Goal: Task Accomplishment & Management: Manage account settings

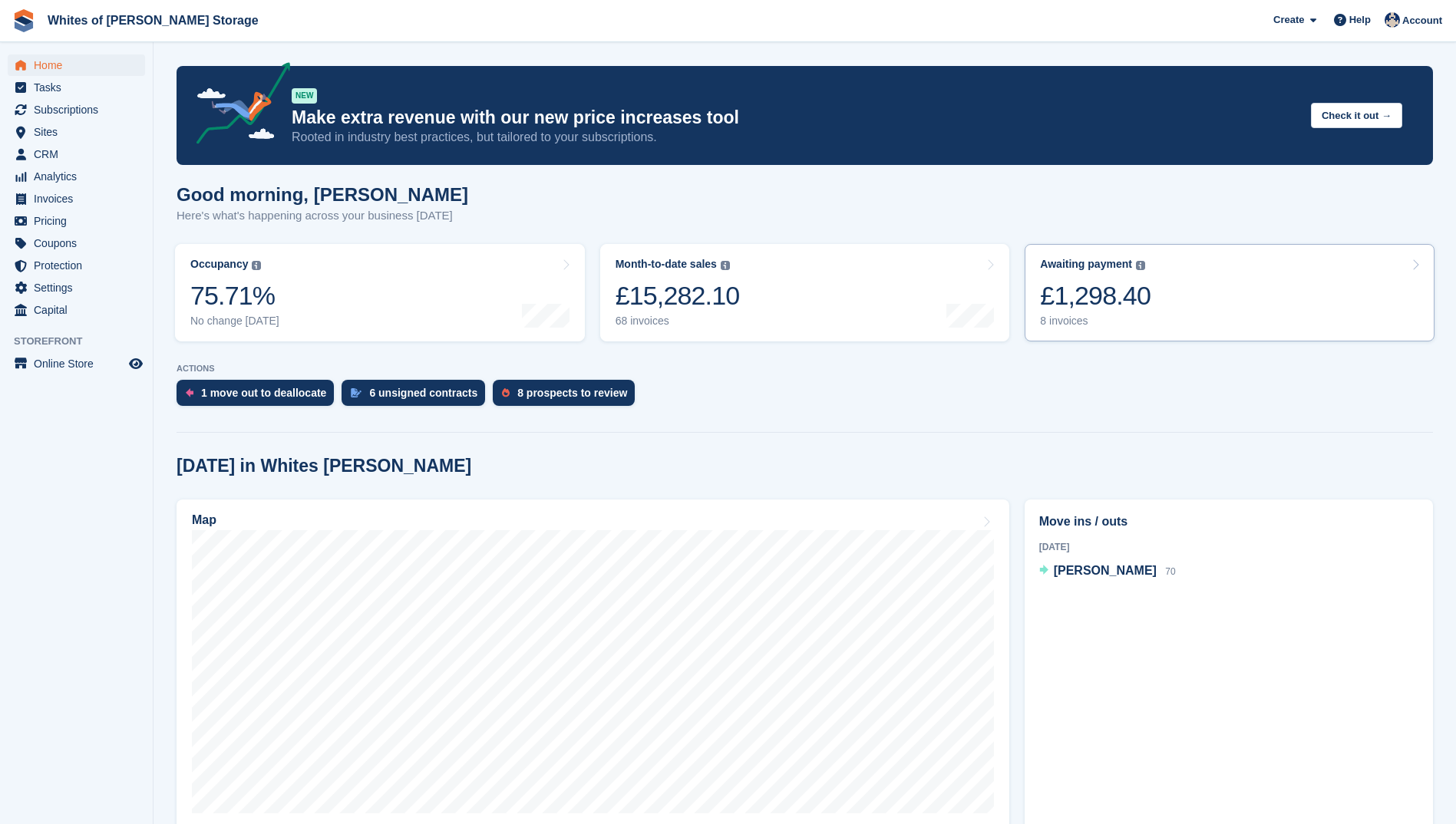
click at [1070, 316] on div "8 invoices" at bounding box center [1096, 321] width 111 height 13
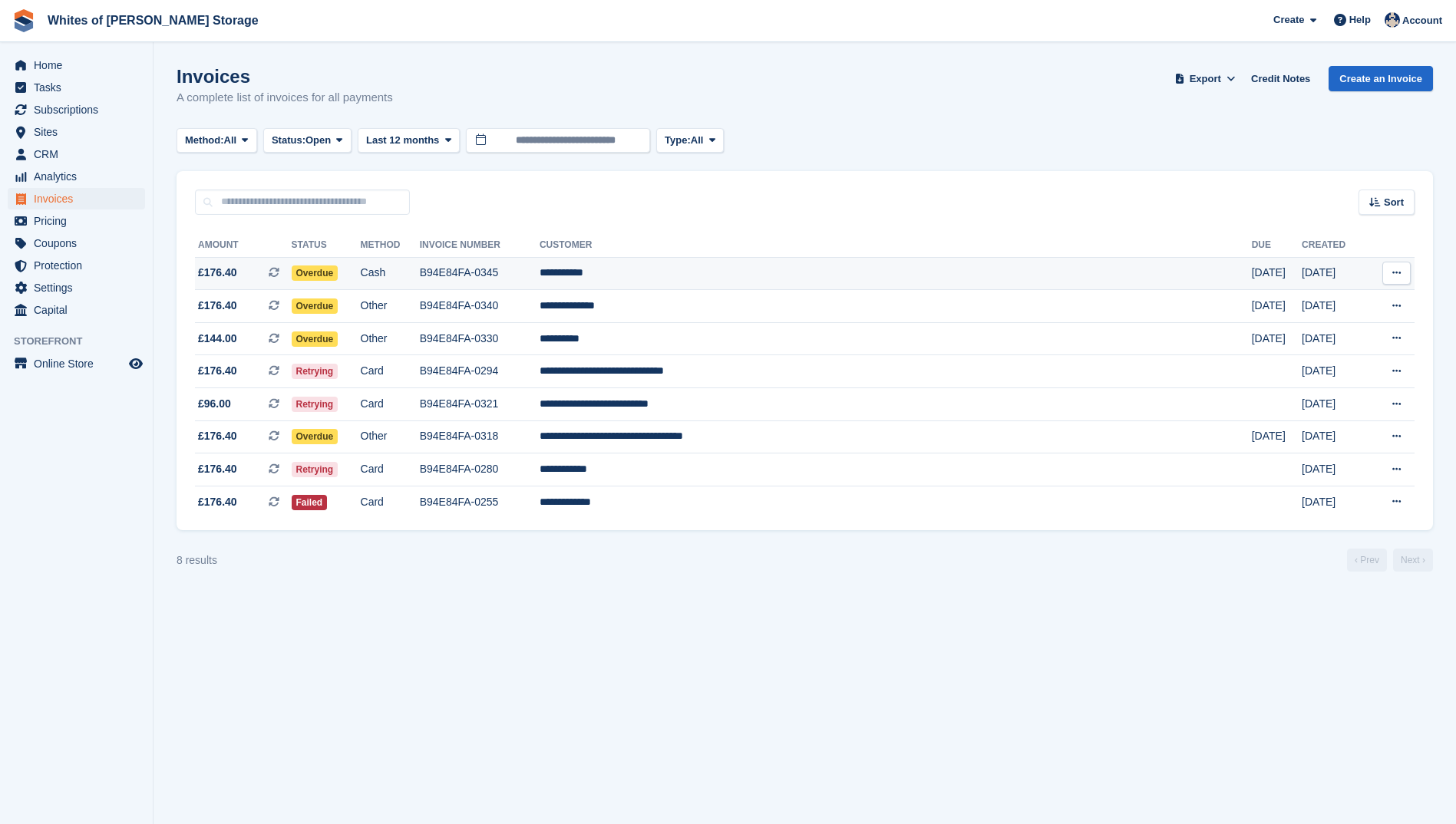
click at [540, 271] on td "B94E84FA-0345" at bounding box center [479, 273] width 120 height 33
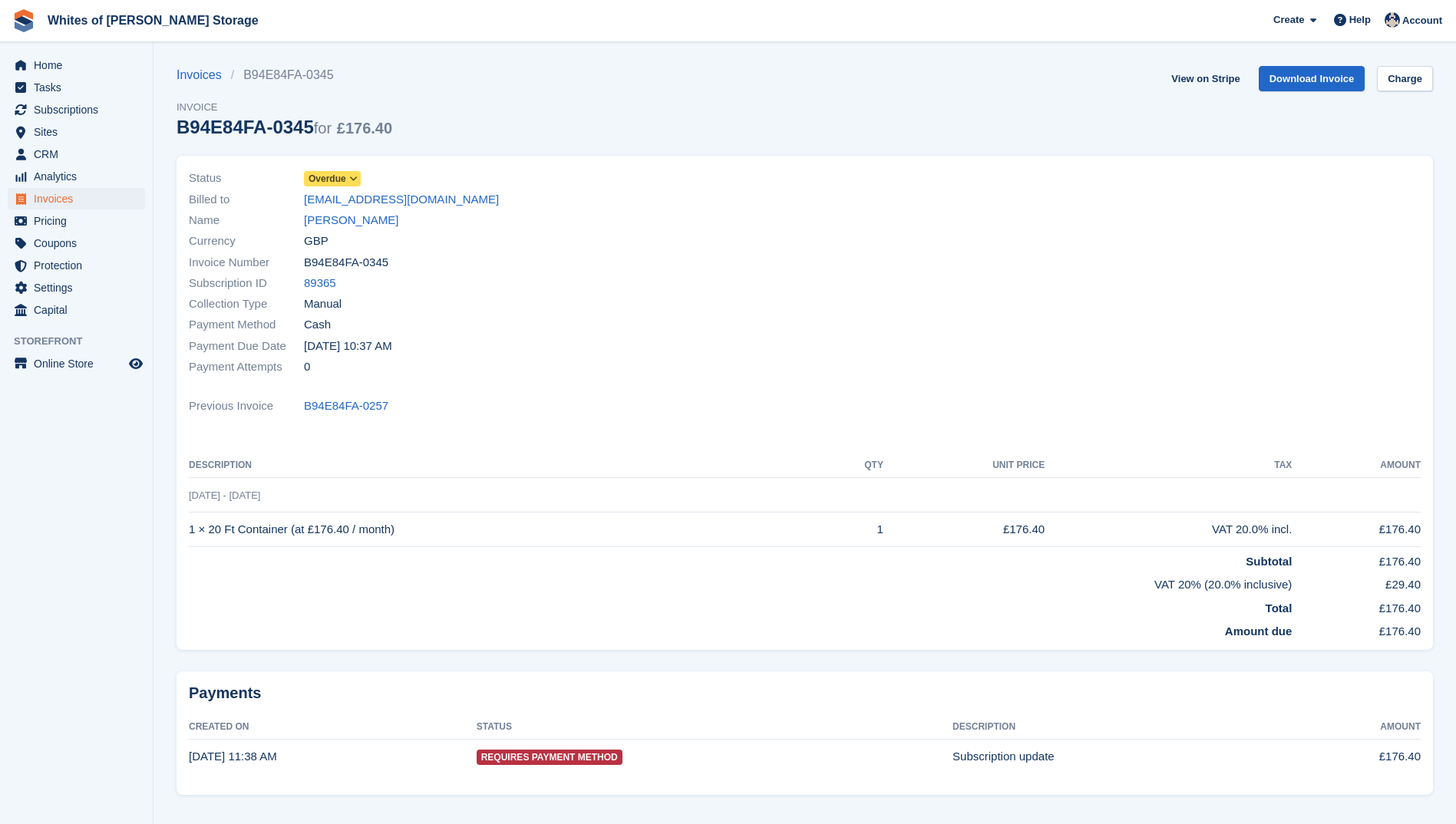
click at [357, 180] on icon at bounding box center [353, 179] width 9 height 10
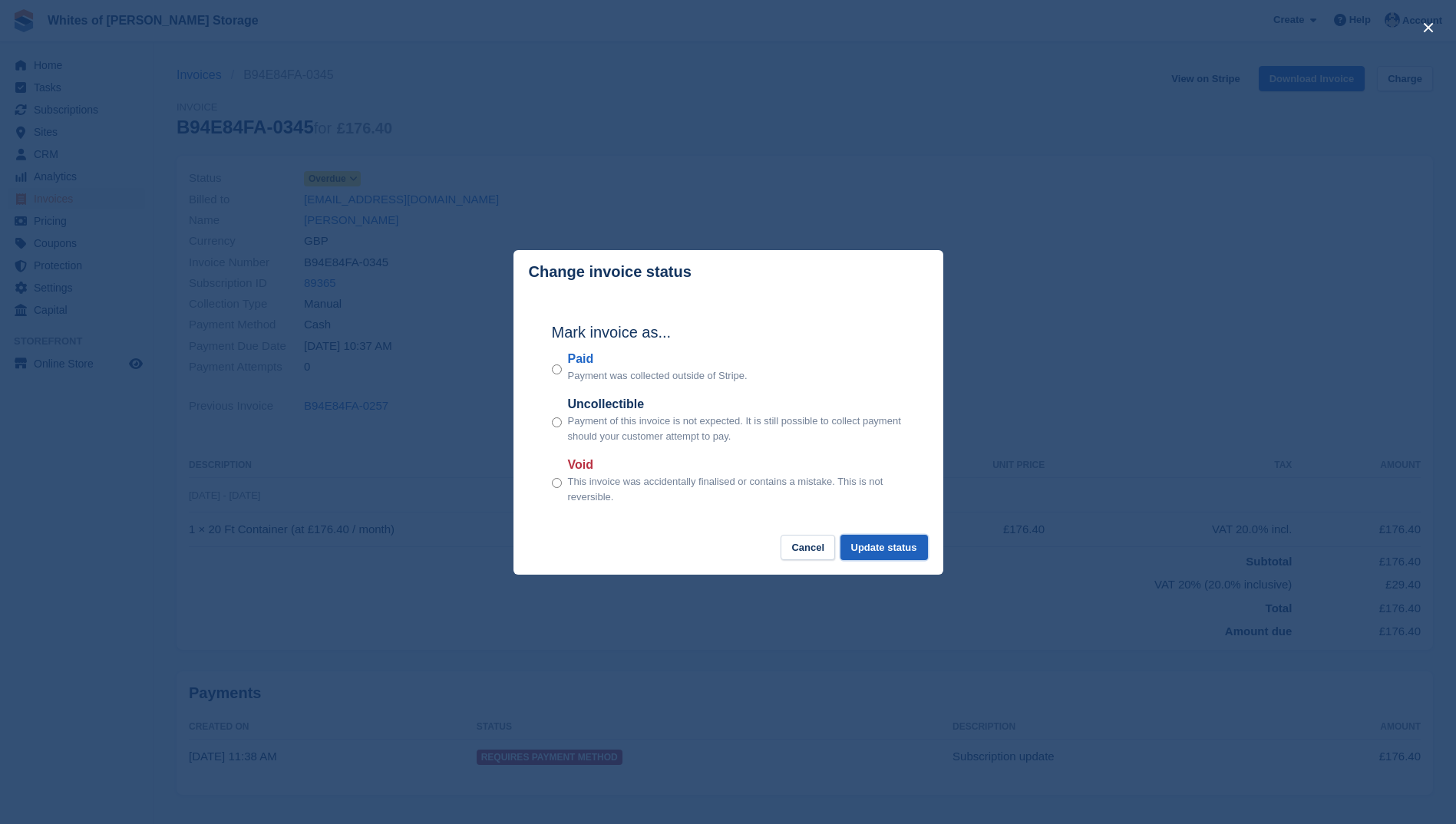
click at [887, 541] on button "Update status" at bounding box center [884, 548] width 88 height 26
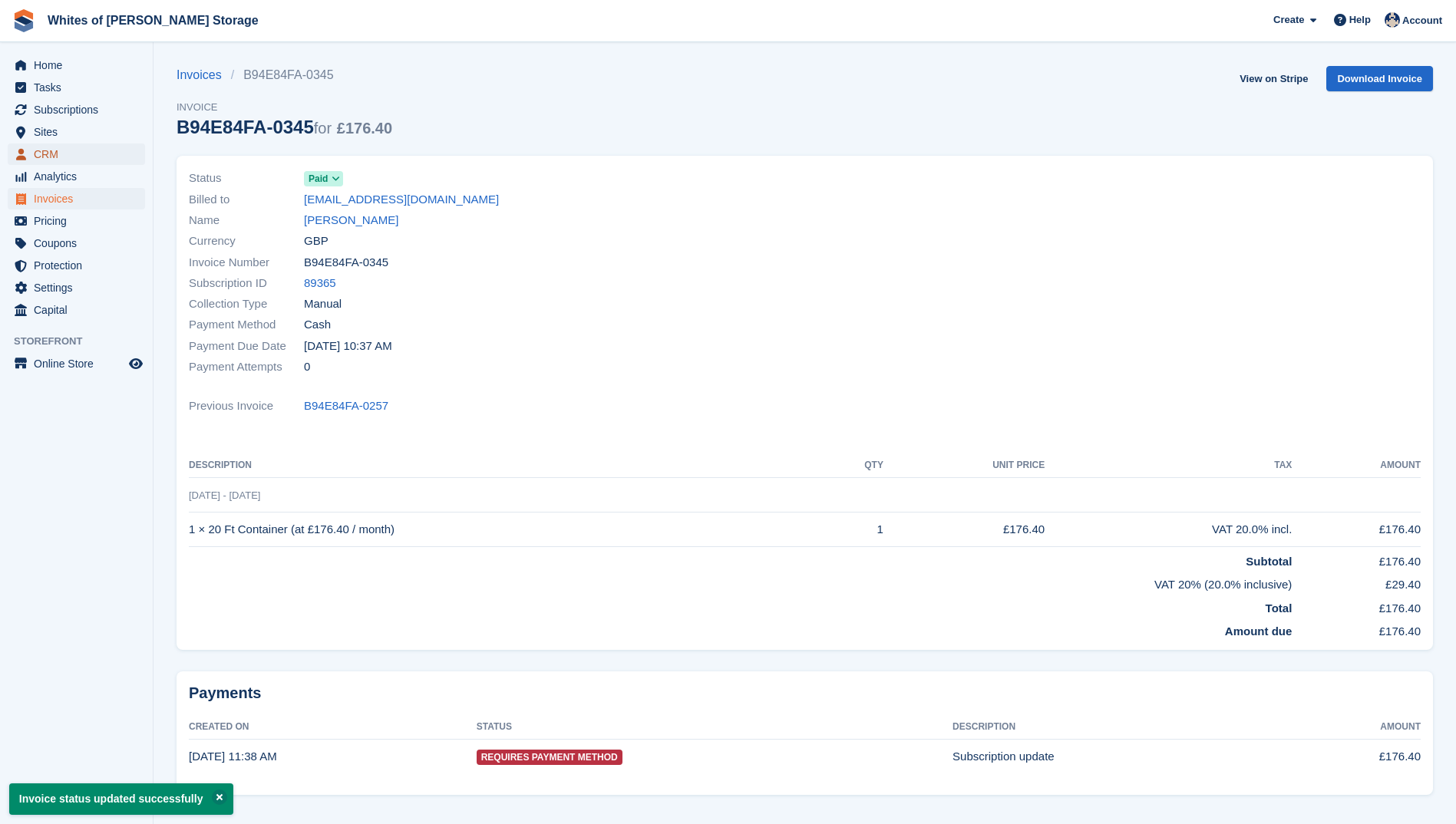
click at [55, 154] on span "CRM" at bounding box center [79, 154] width 92 height 21
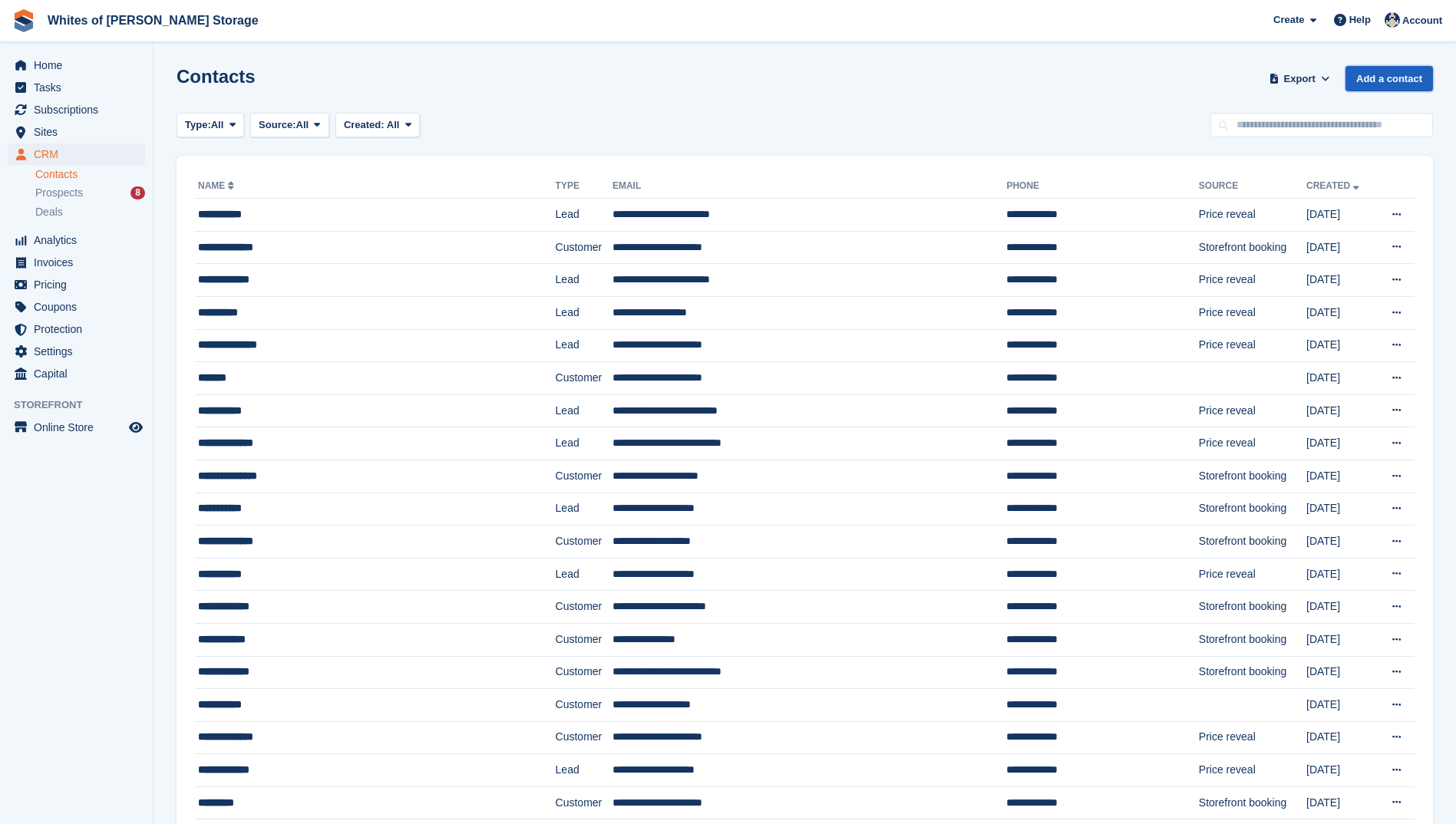
click at [1380, 79] on link "Add a contact" at bounding box center [1390, 78] width 88 height 26
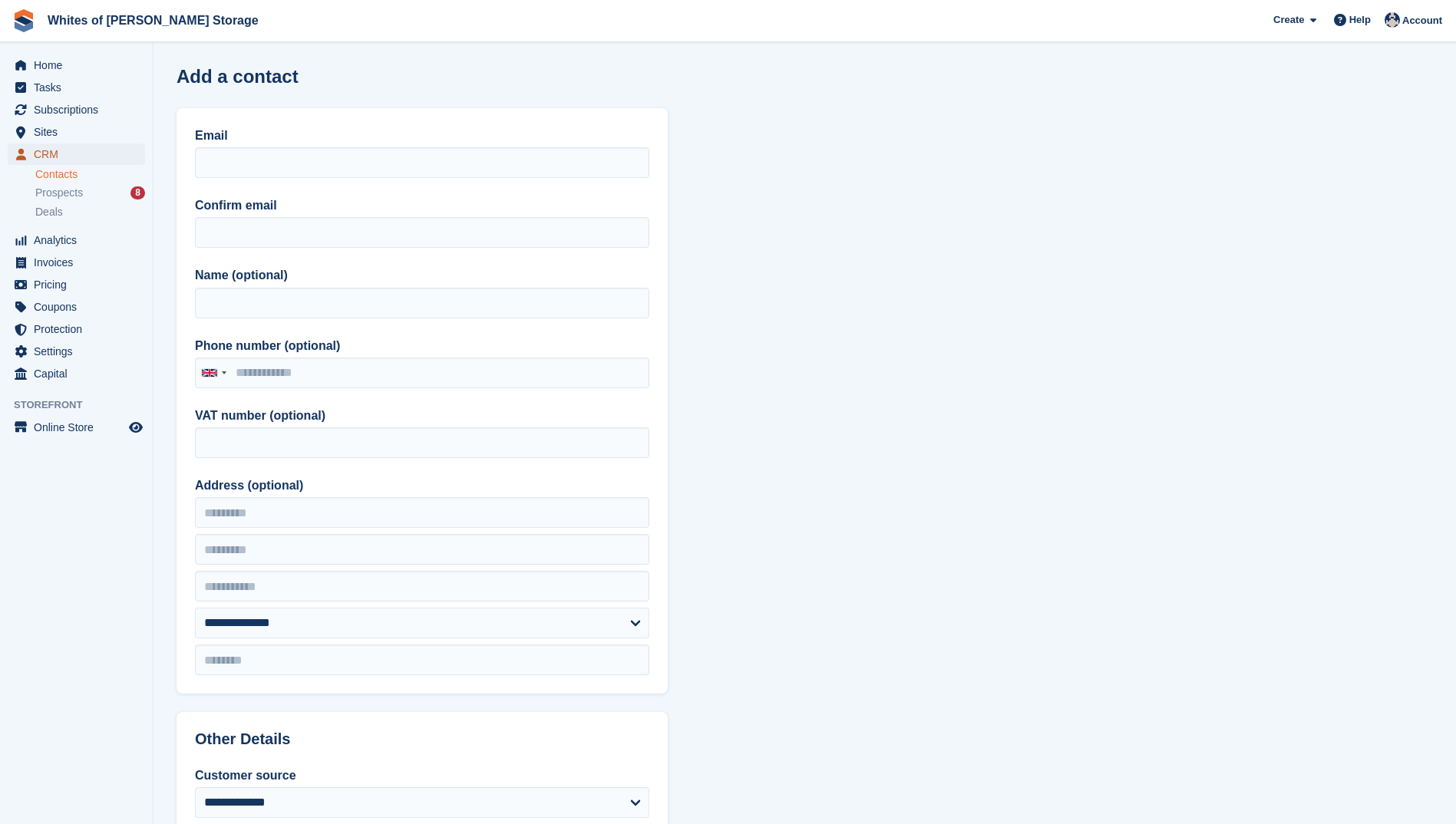
click at [47, 150] on span "CRM" at bounding box center [79, 154] width 92 height 21
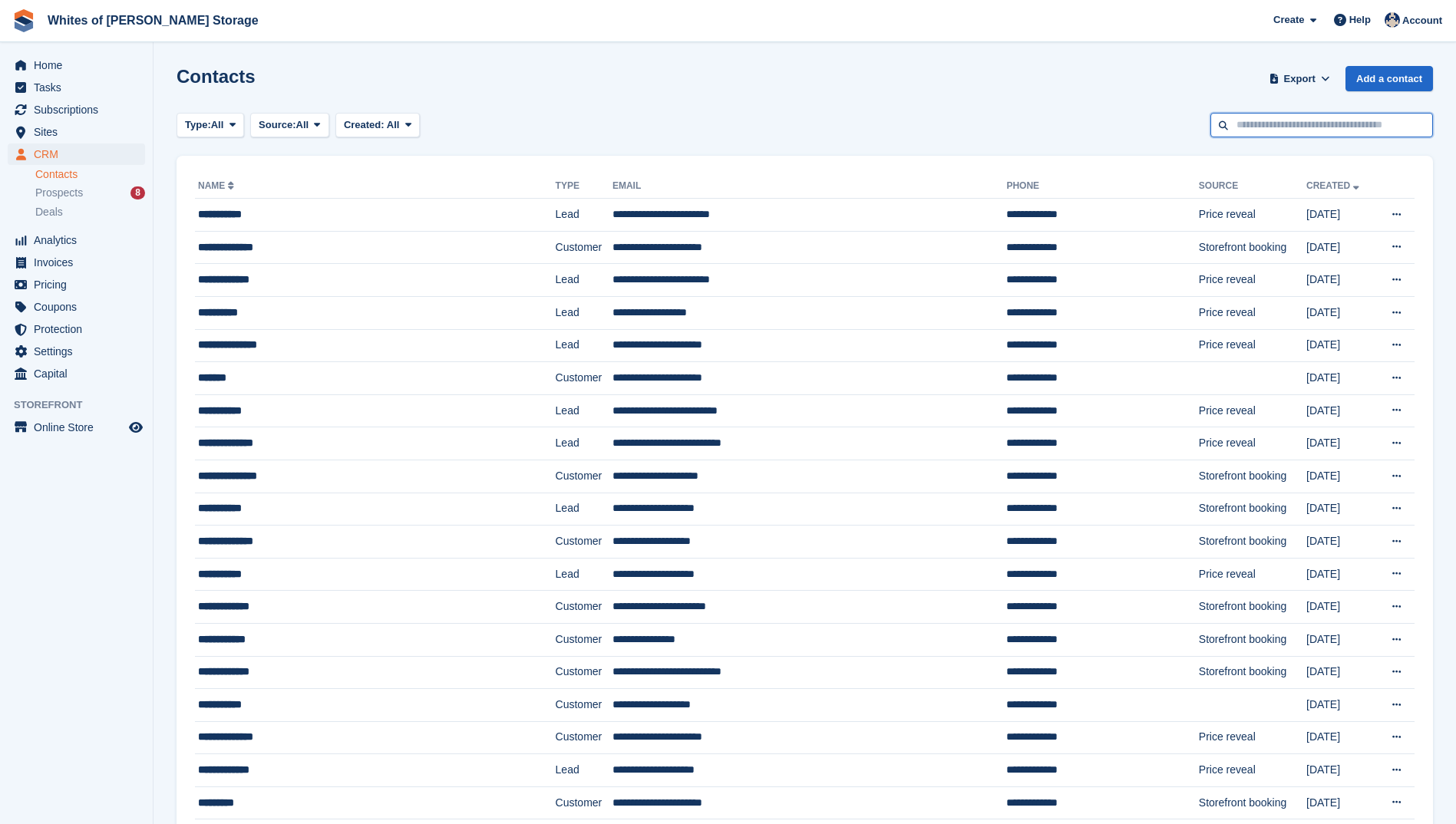
click at [1264, 131] on input "text" at bounding box center [1321, 125] width 223 height 26
type input "***"
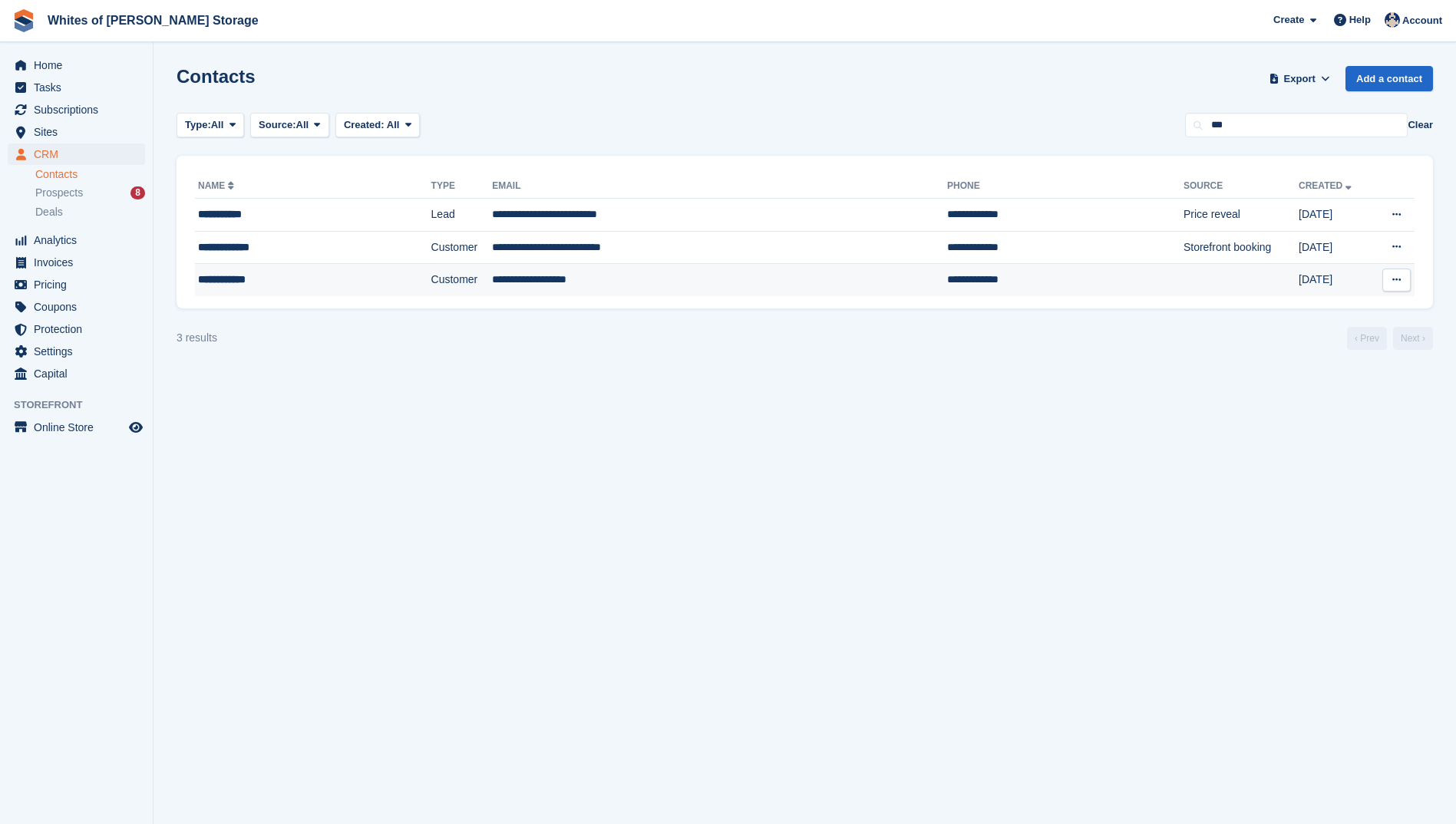
click at [218, 274] on div "**********" at bounding box center [286, 279] width 177 height 16
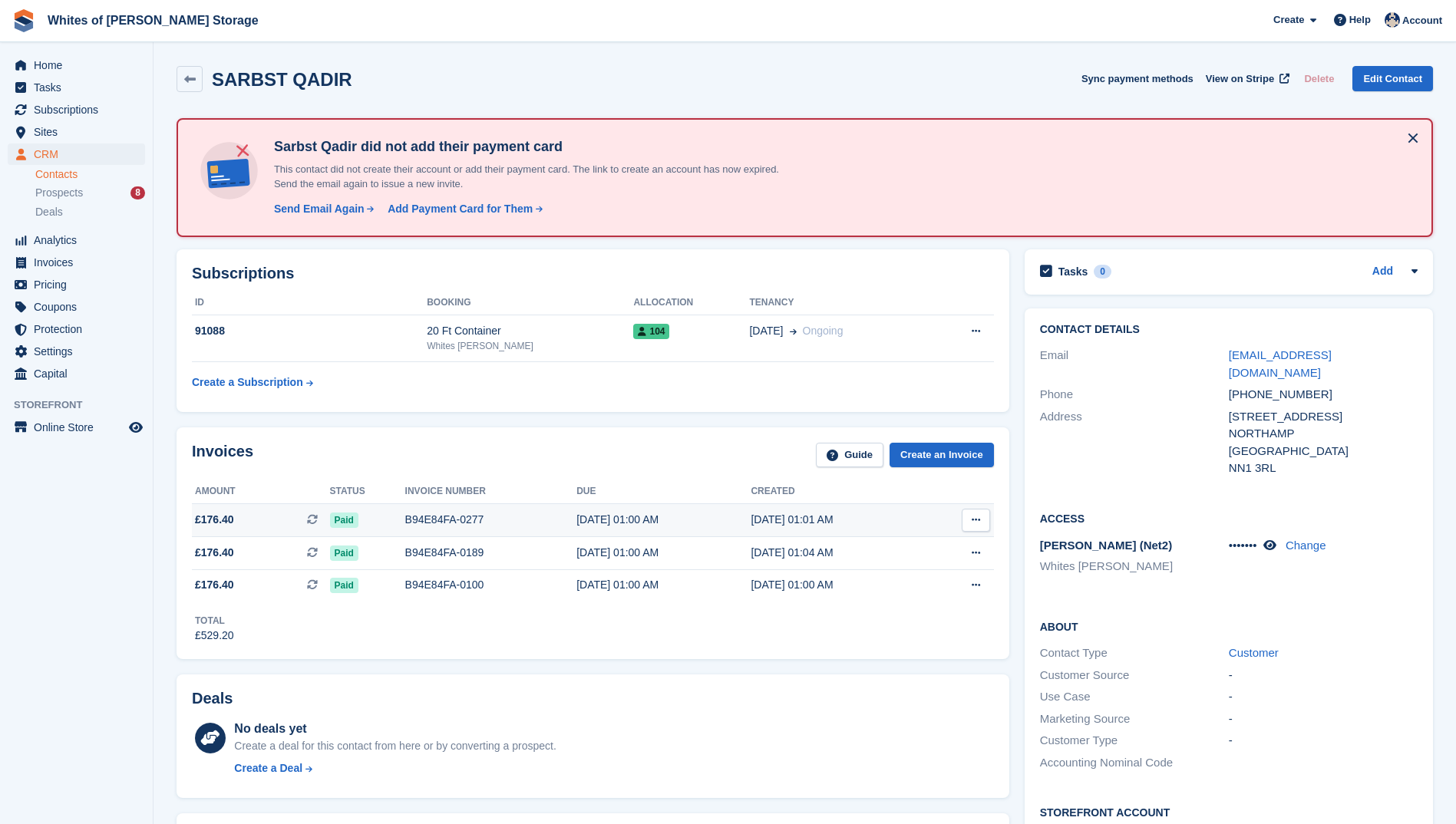
click at [418, 519] on div "B94E84FA-0277" at bounding box center [491, 520] width 172 height 16
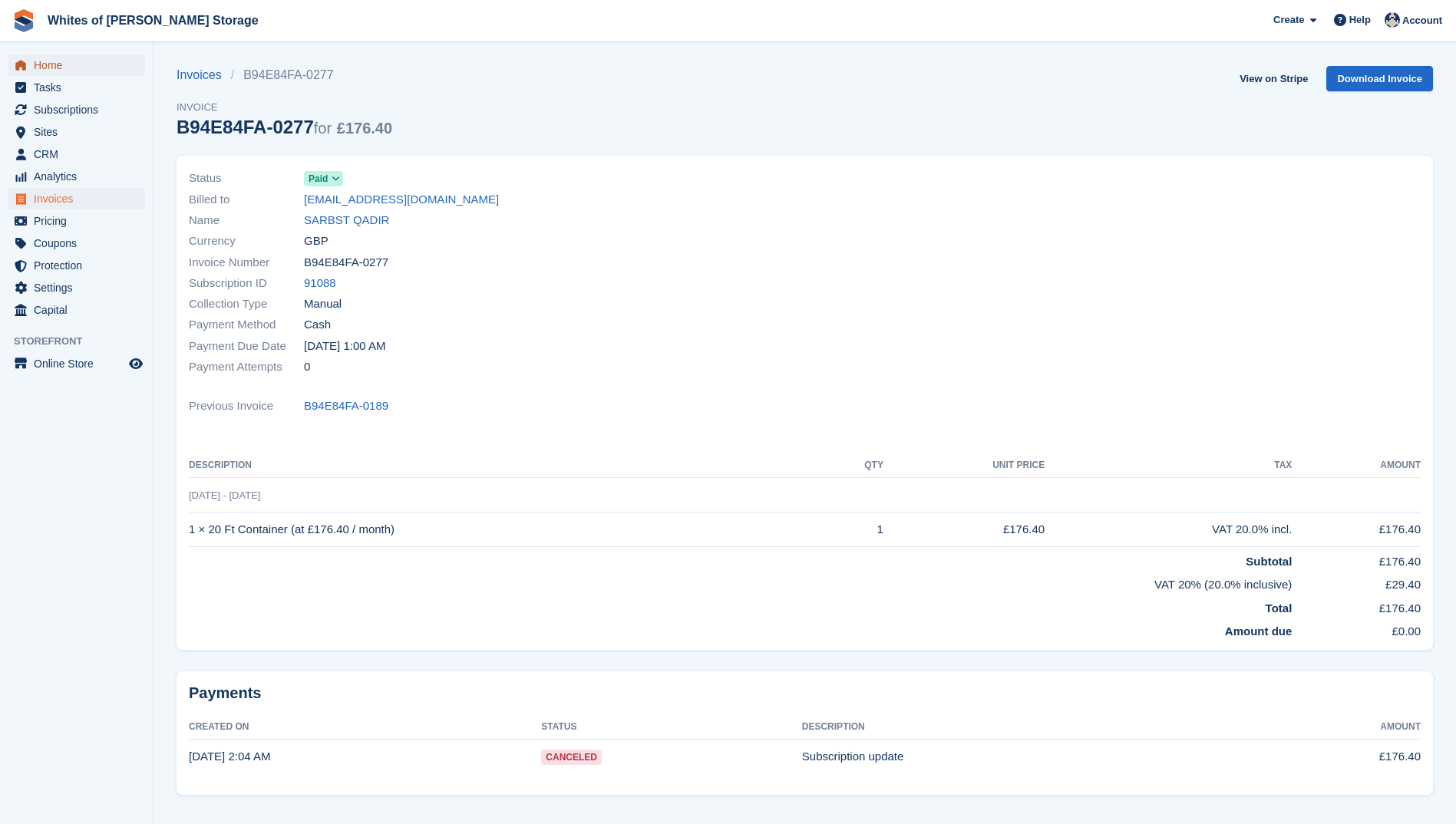
click at [51, 64] on span "Home" at bounding box center [79, 65] width 92 height 21
